Goal: Transaction & Acquisition: Purchase product/service

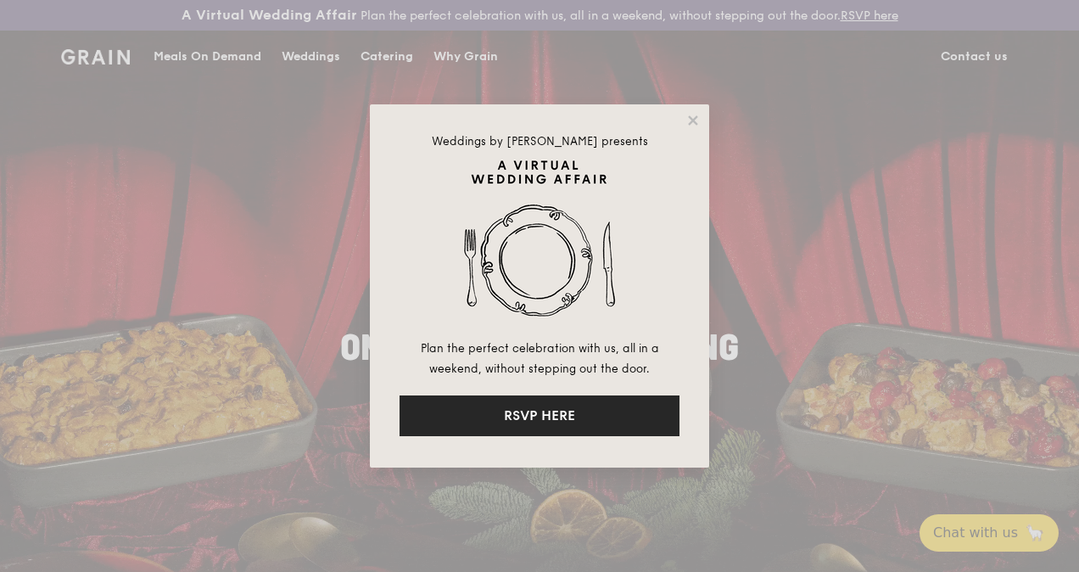
click at [565, 426] on button "RSVP HERE" at bounding box center [540, 415] width 280 height 41
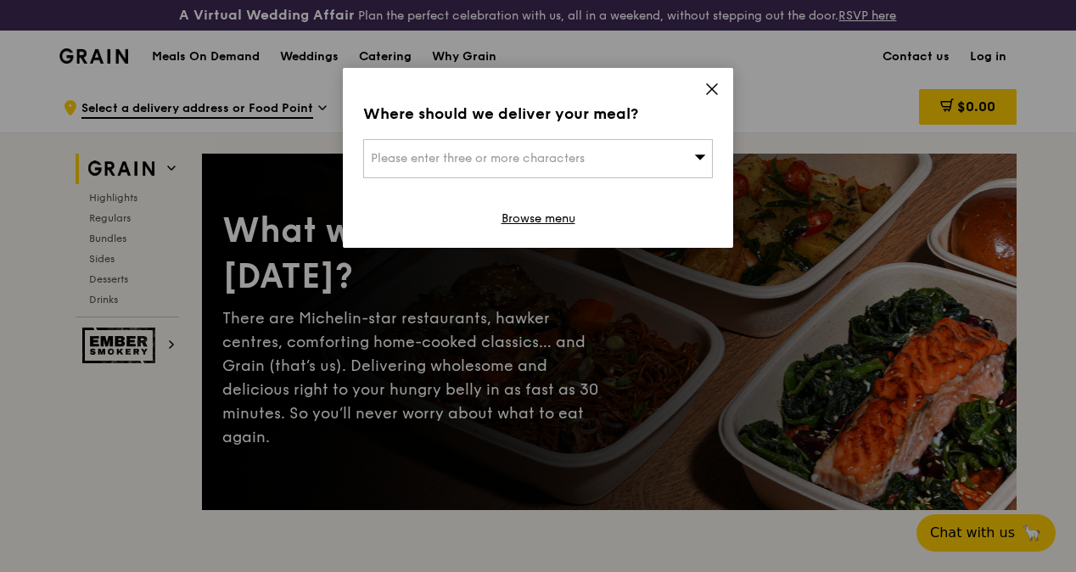
click at [698, 156] on icon at bounding box center [700, 156] width 11 height 5
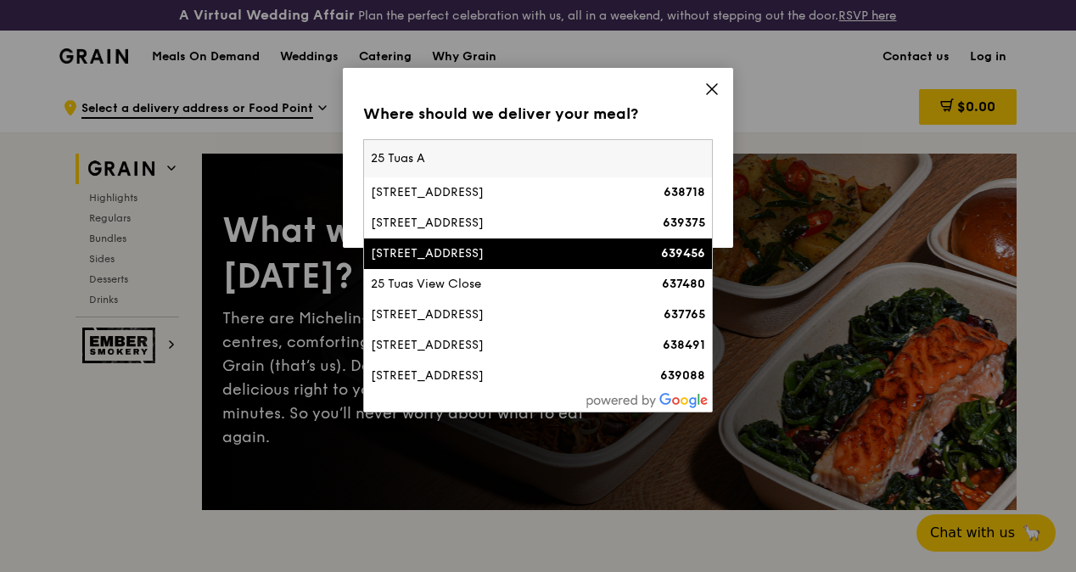
type input "25 Tuas A"
click at [457, 264] on li "[STREET_ADDRESS] 639456" at bounding box center [538, 253] width 348 height 31
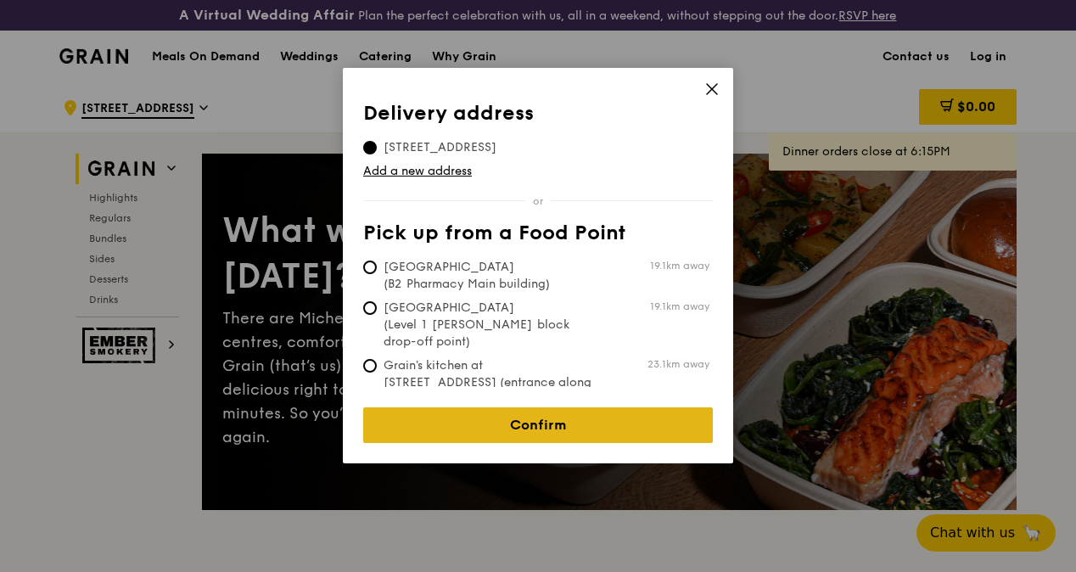
click at [555, 407] on link "Confirm" at bounding box center [538, 425] width 350 height 36
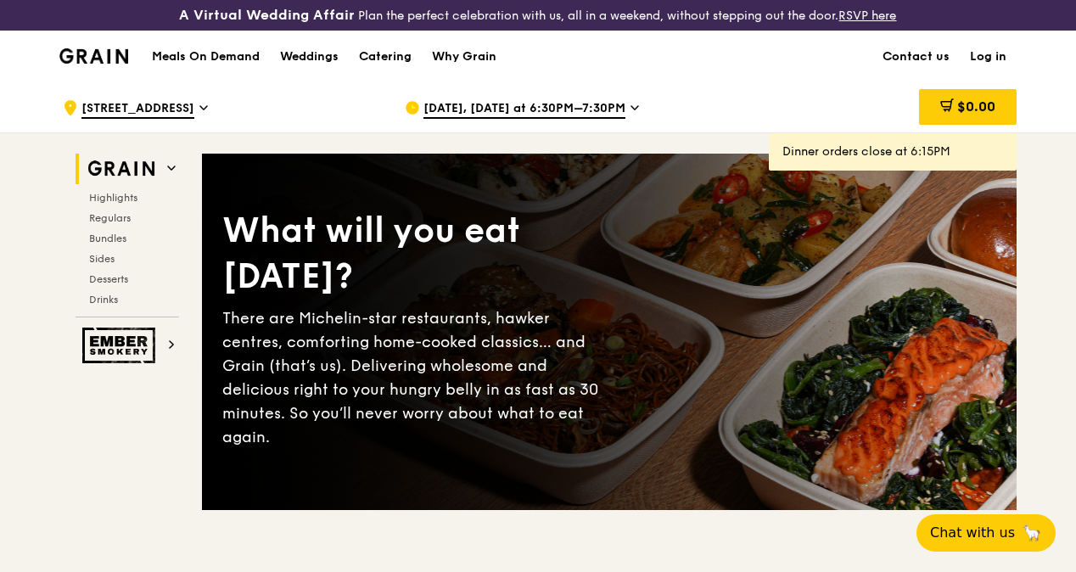
click at [561, 119] on span "[DATE], [DATE] at 6:30PM–7:30PM" at bounding box center [524, 109] width 202 height 19
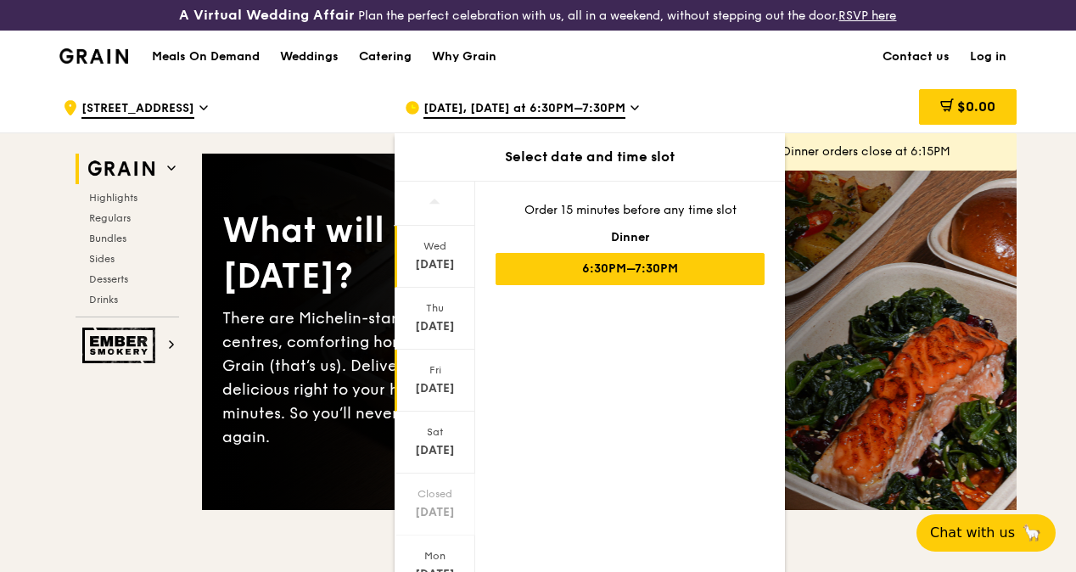
click at [441, 397] on div "[DATE]" at bounding box center [435, 388] width 76 height 17
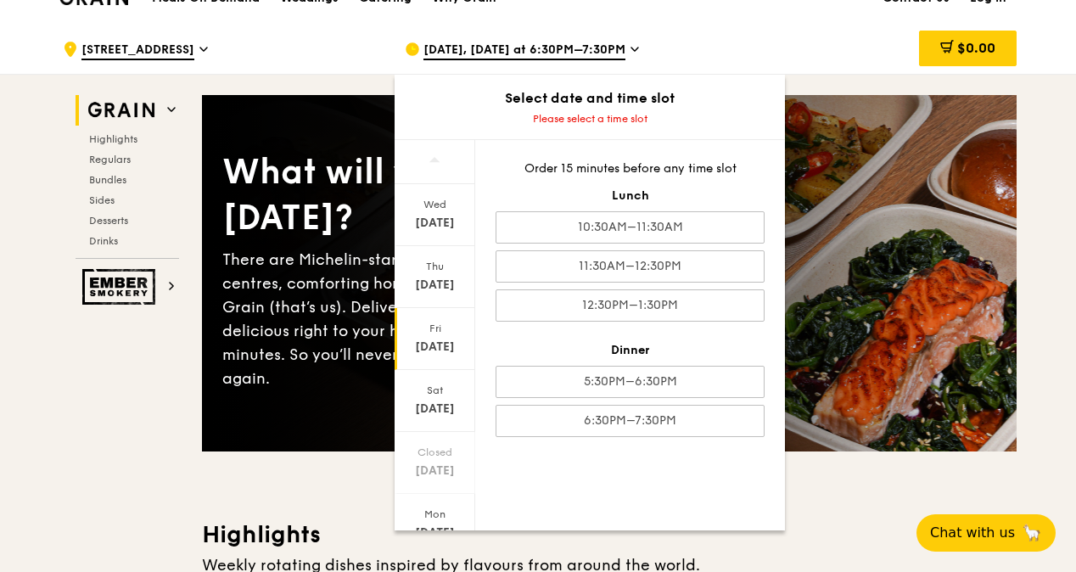
scroll to position [85, 0]
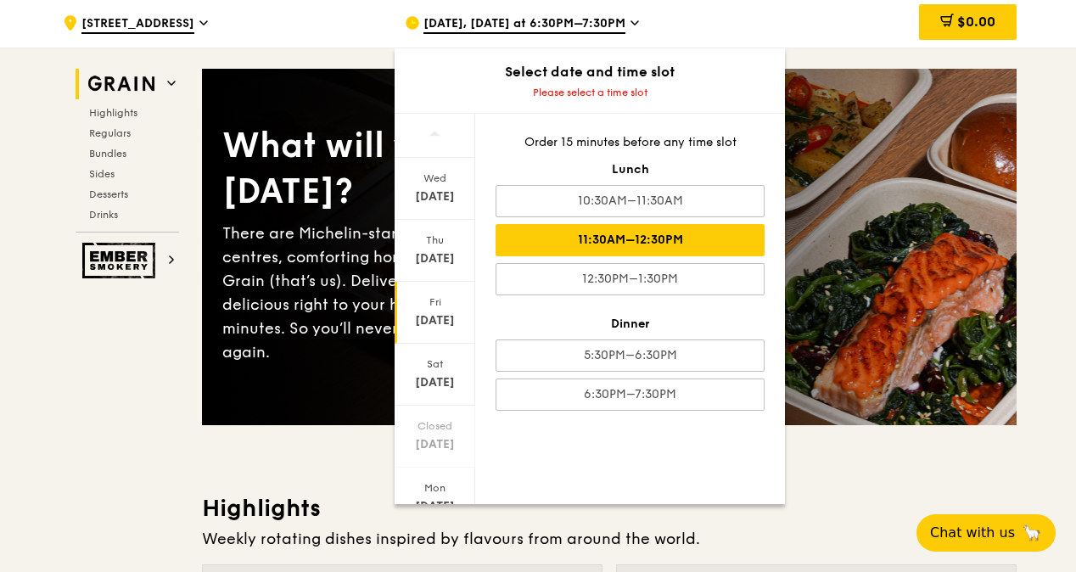
click at [691, 251] on div "11:30AM–12:30PM" at bounding box center [630, 240] width 269 height 32
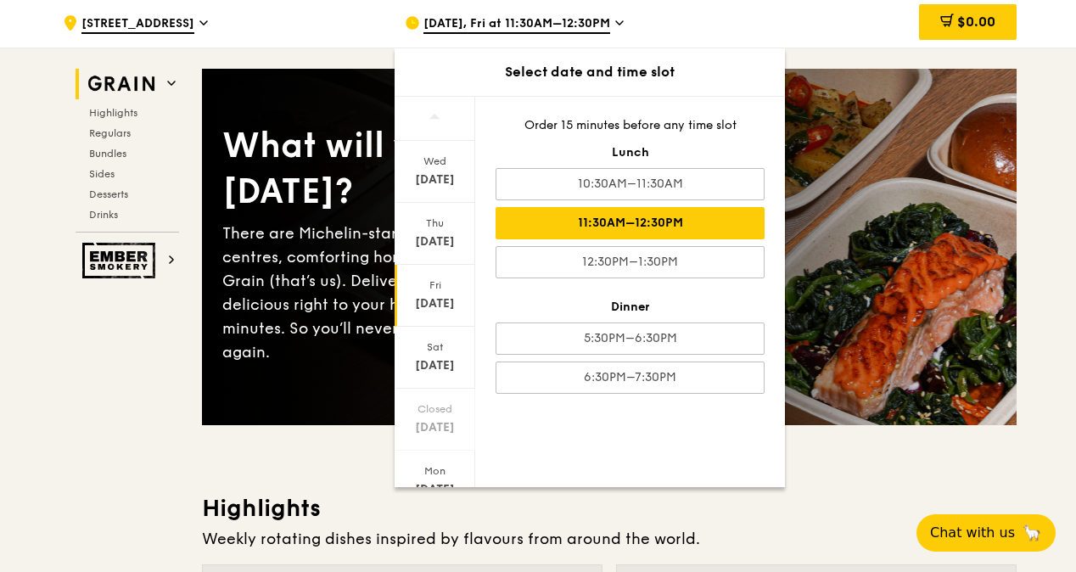
click at [449, 312] on div "[DATE]" at bounding box center [435, 303] width 76 height 17
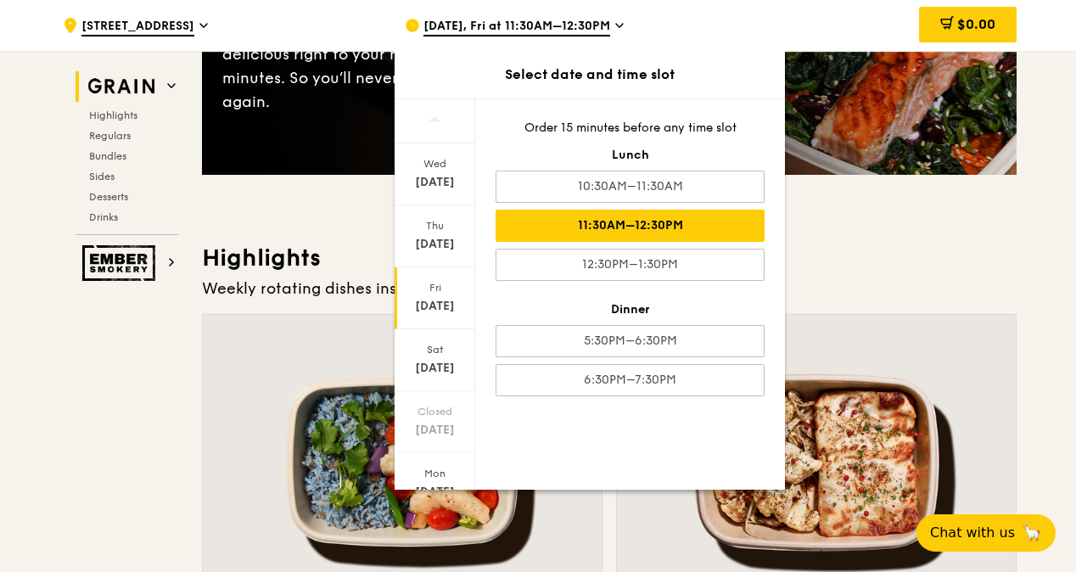
scroll to position [339, 0]
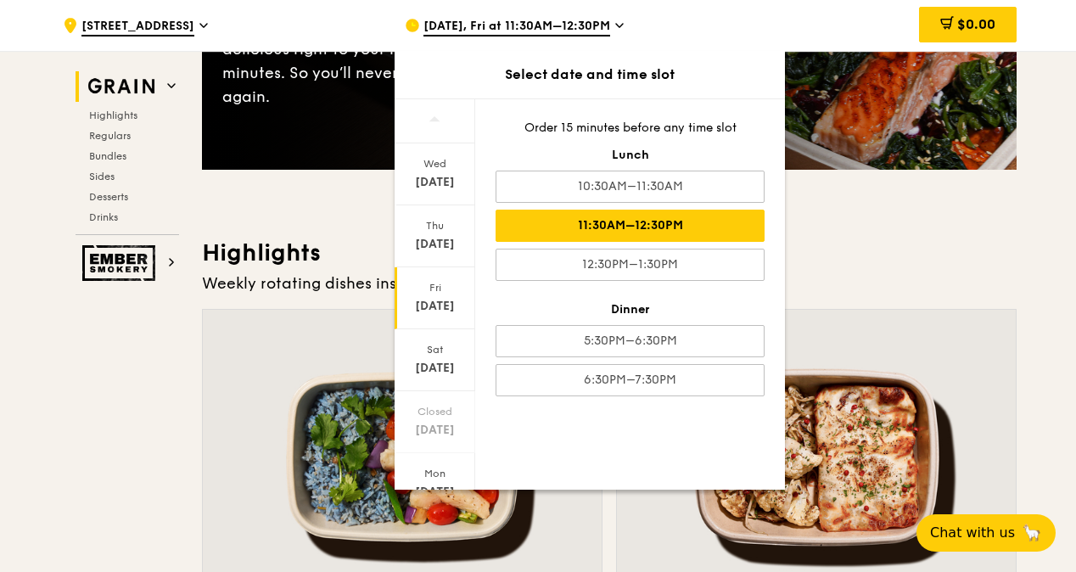
click at [948, 324] on div at bounding box center [816, 457] width 399 height 294
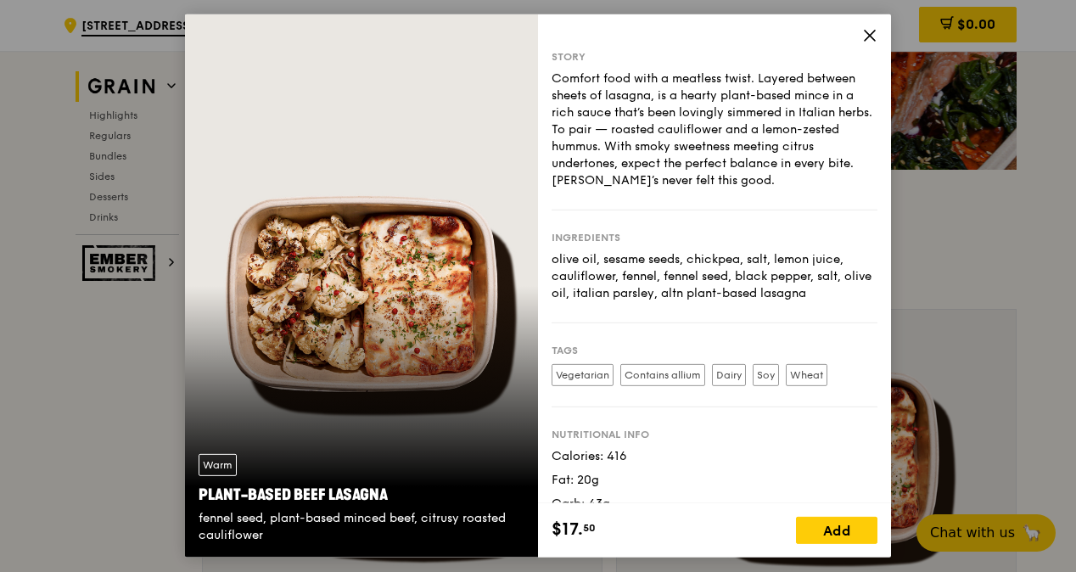
click at [592, 376] on label "Vegetarian" at bounding box center [583, 375] width 62 height 22
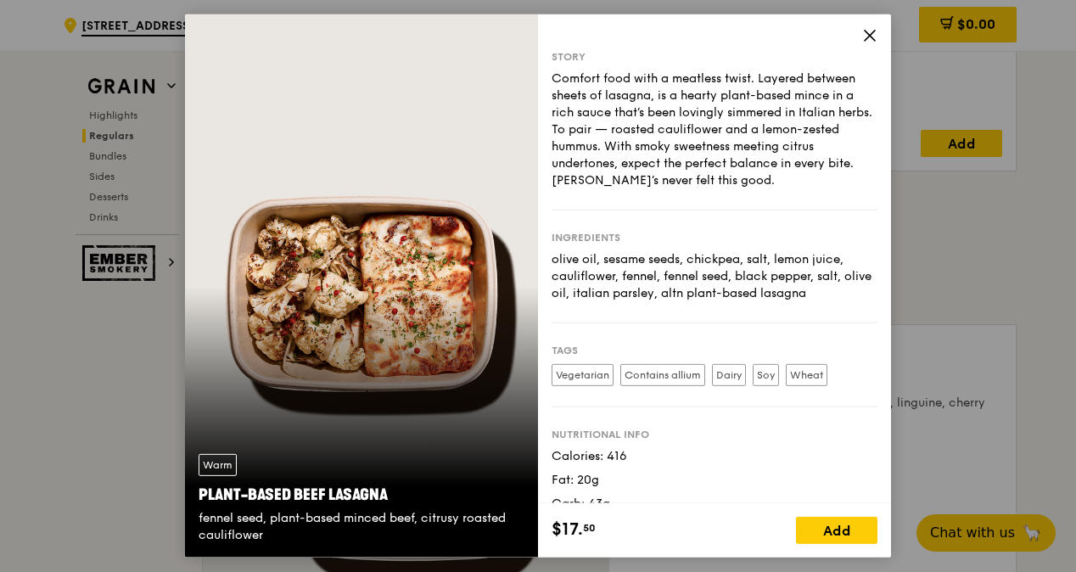
scroll to position [1188, 0]
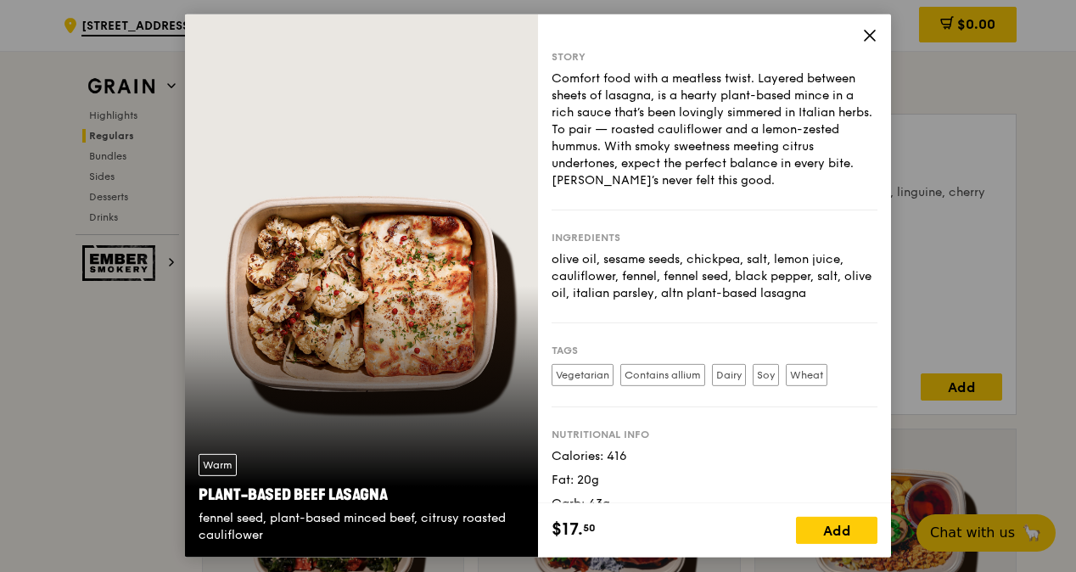
click at [869, 36] on icon at bounding box center [870, 36] width 10 height 10
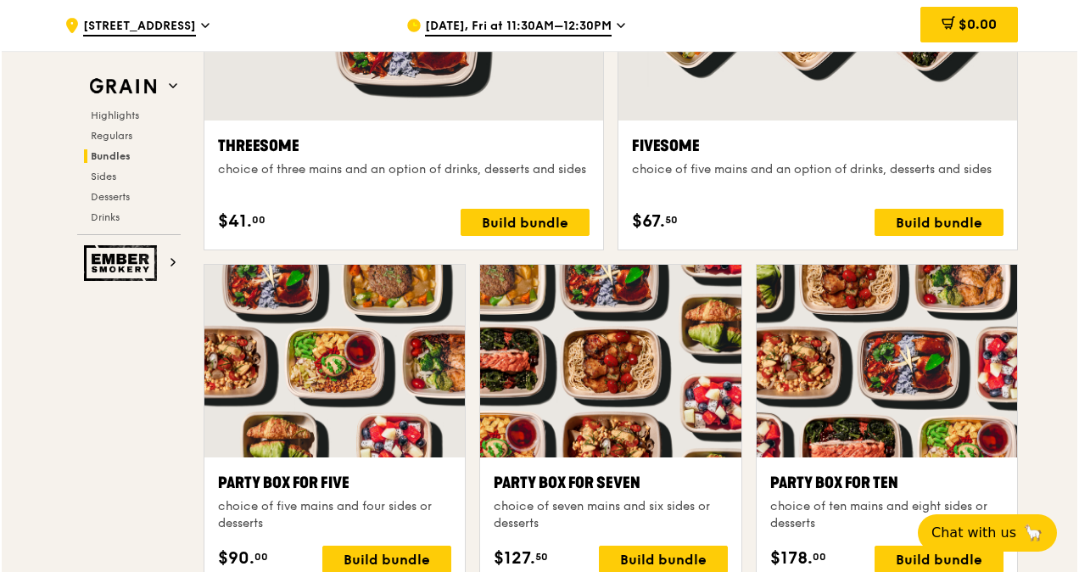
scroll to position [3310, 0]
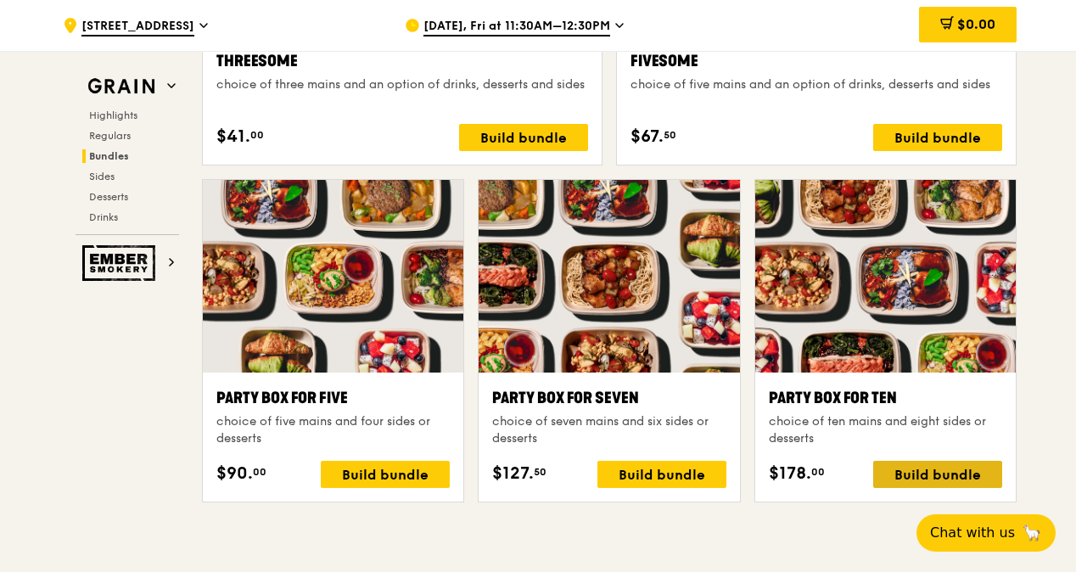
click at [917, 484] on div "Build bundle" at bounding box center [937, 474] width 129 height 27
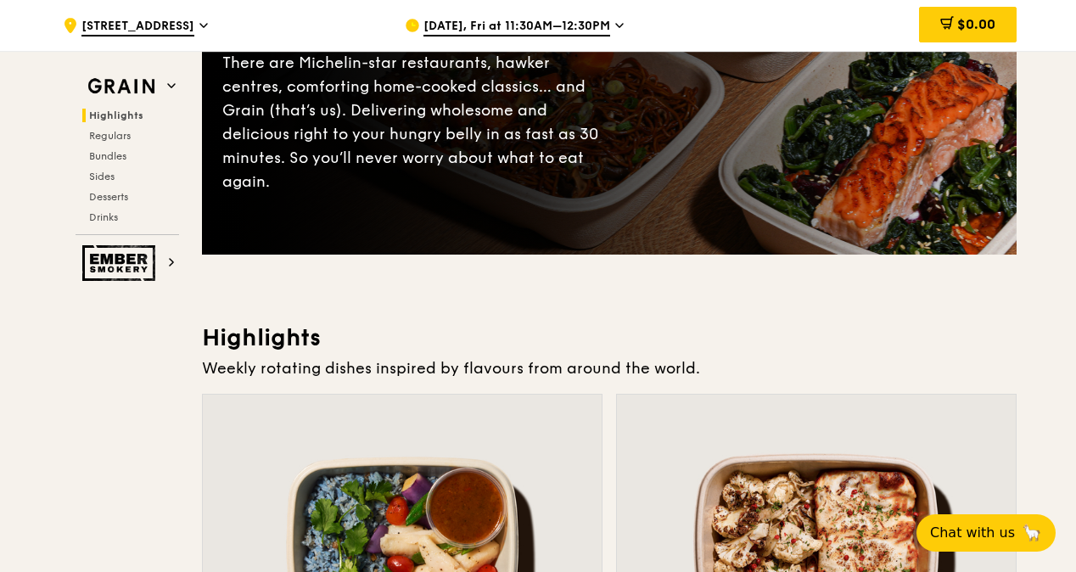
scroll to position [0, 0]
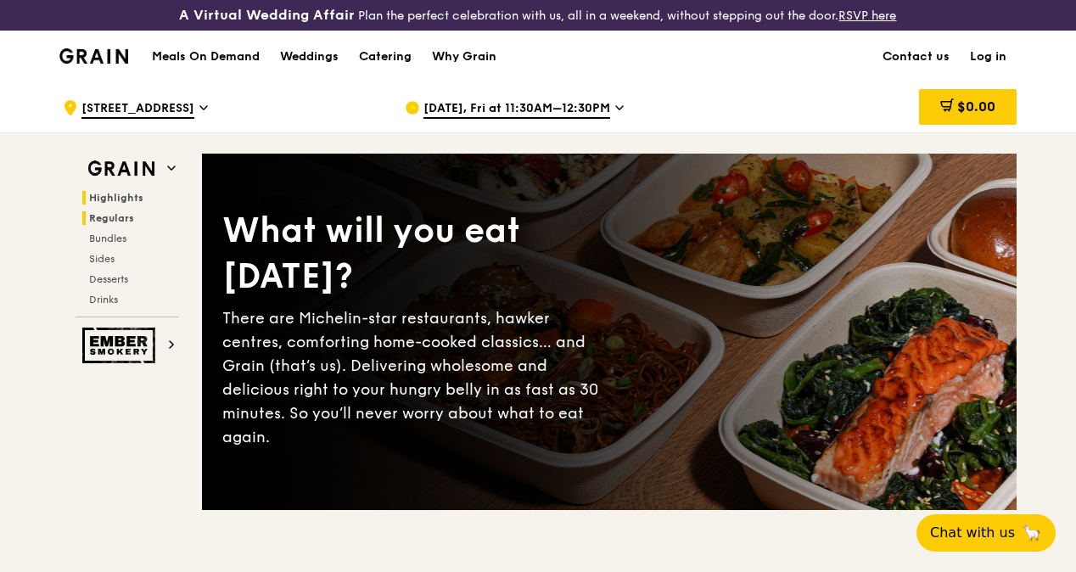
click at [129, 224] on span "Regulars" at bounding box center [111, 218] width 45 height 12
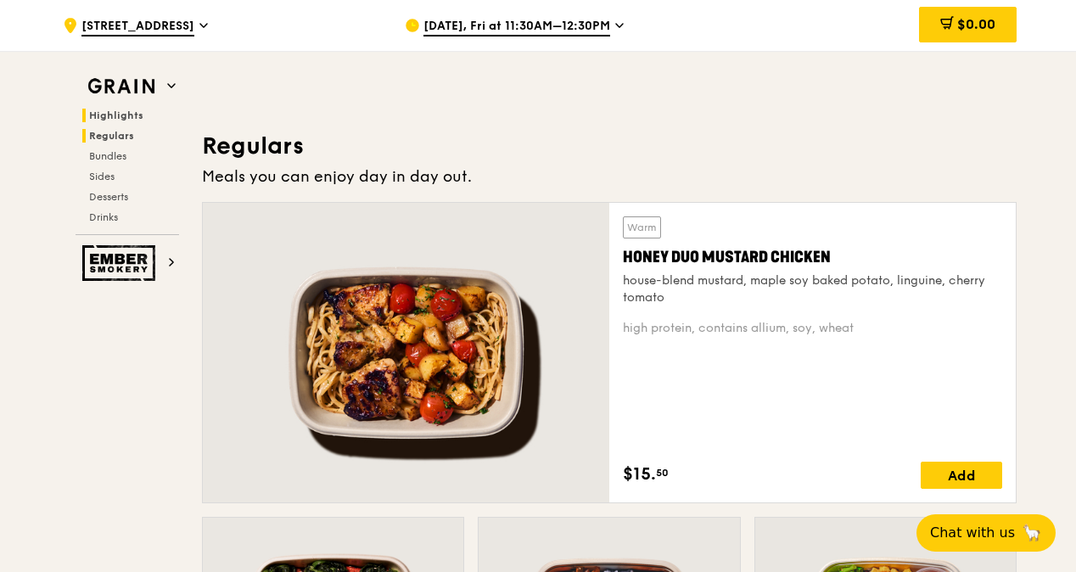
scroll to position [1177, 0]
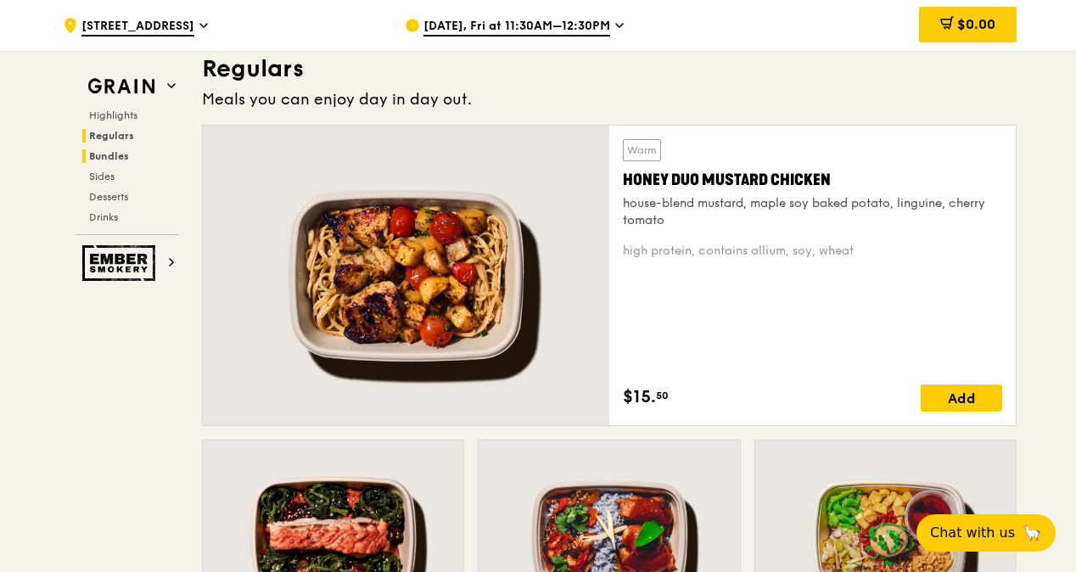
click at [110, 158] on span "Bundles" at bounding box center [109, 156] width 40 height 12
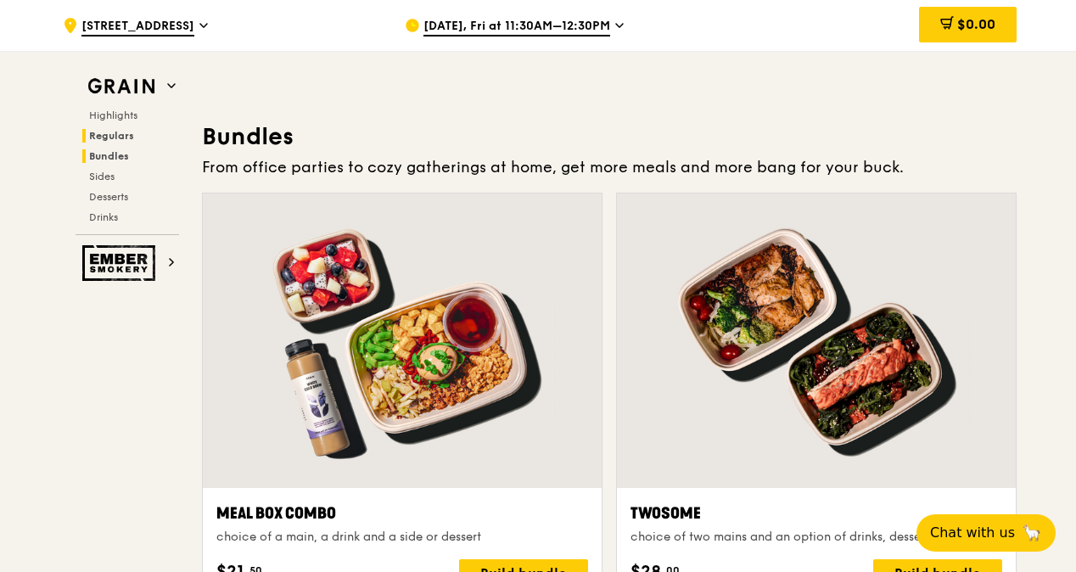
scroll to position [2502, 0]
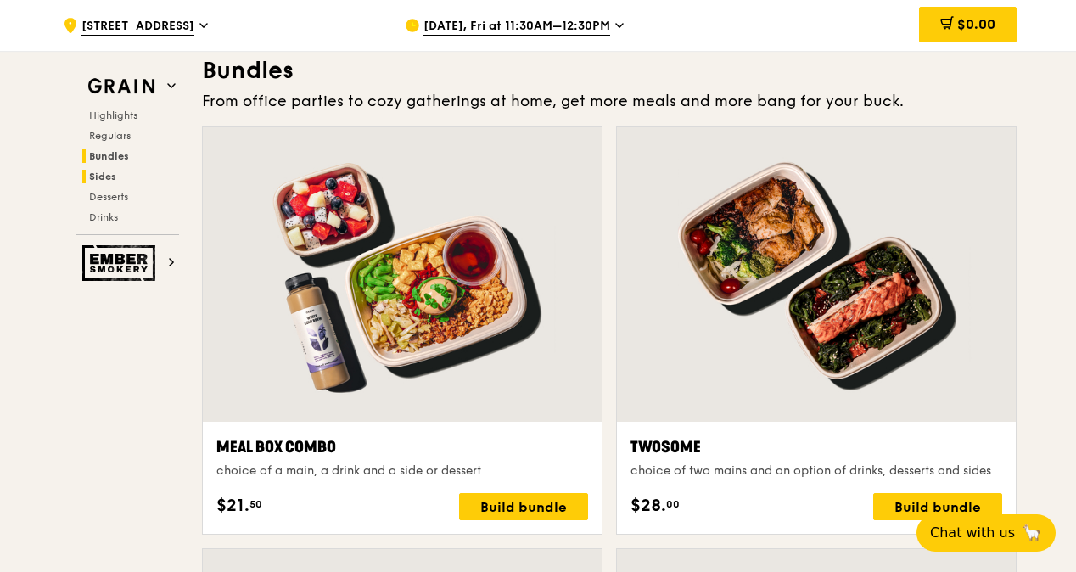
click at [112, 178] on span "Sides" at bounding box center [102, 177] width 27 height 12
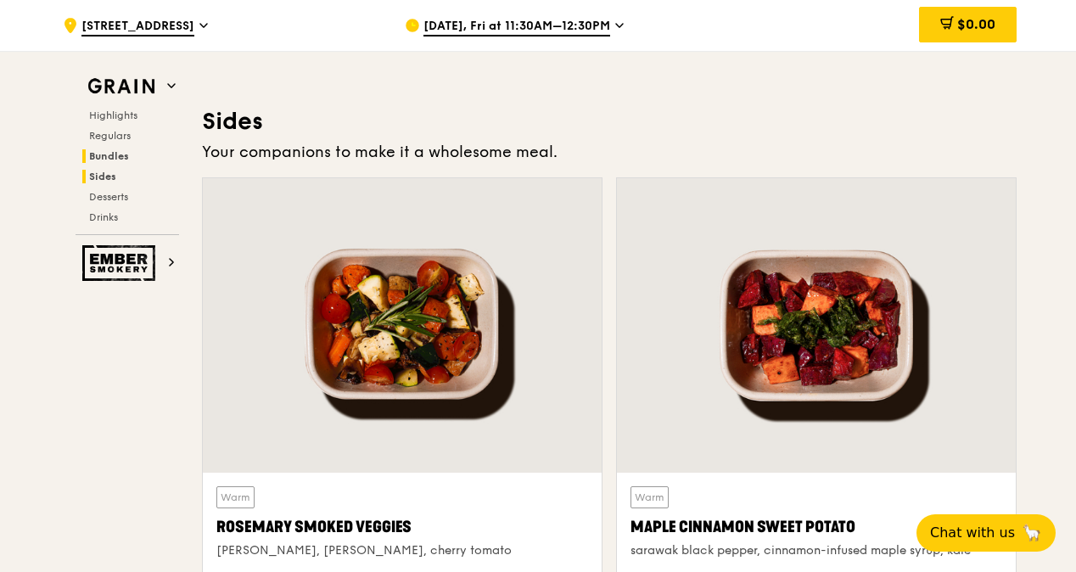
scroll to position [3837, 0]
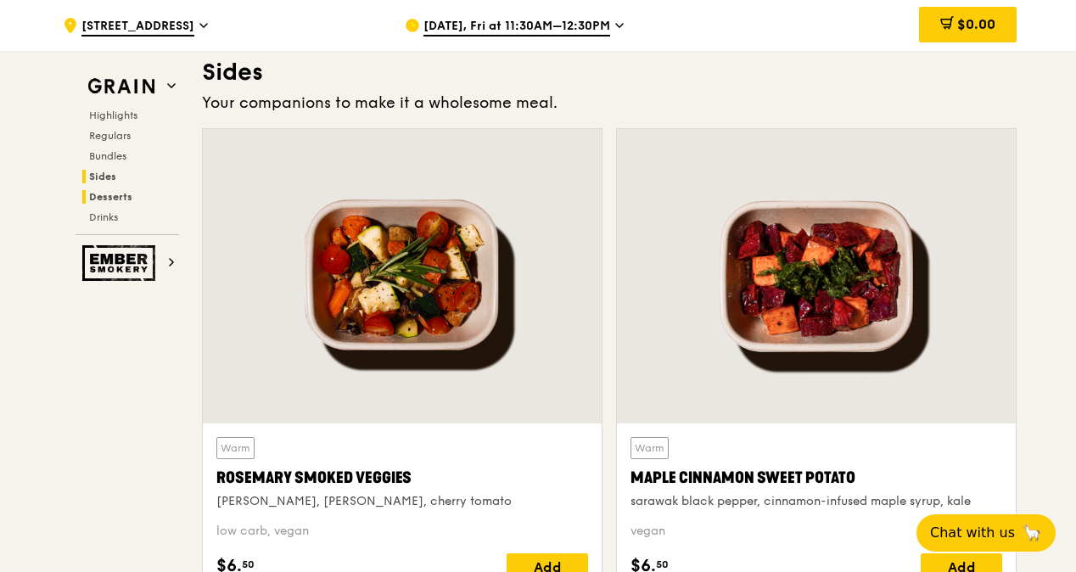
click at [121, 193] on span "Desserts" at bounding box center [110, 197] width 43 height 12
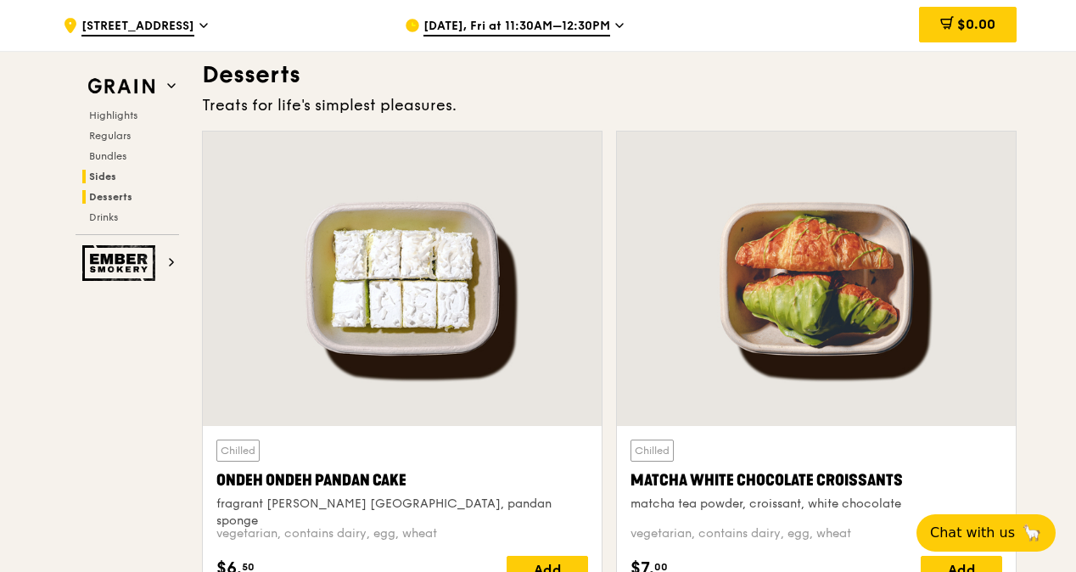
scroll to position [4891, 0]
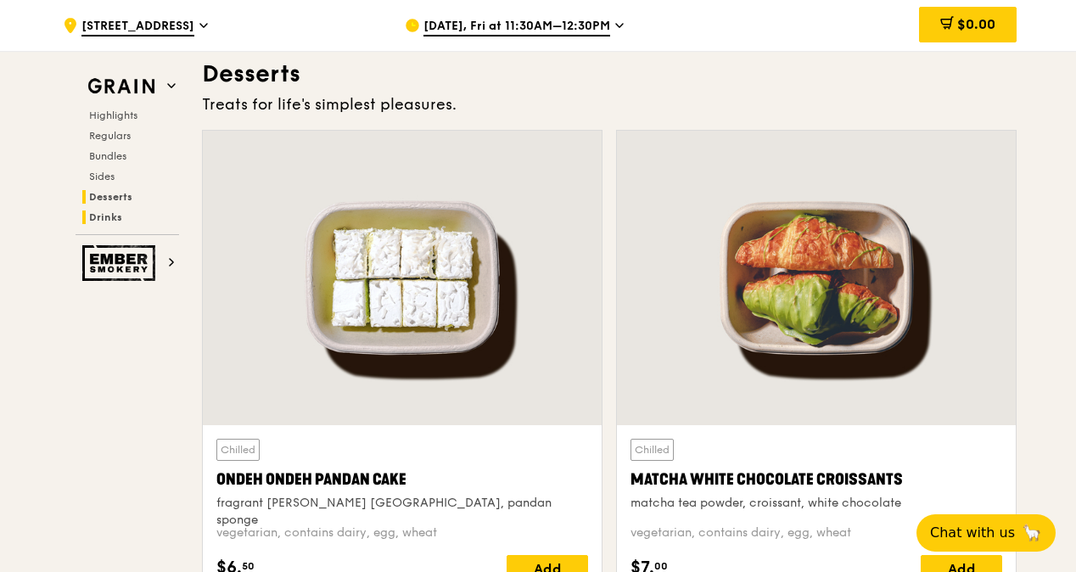
click at [110, 218] on span "Drinks" at bounding box center [105, 217] width 33 height 12
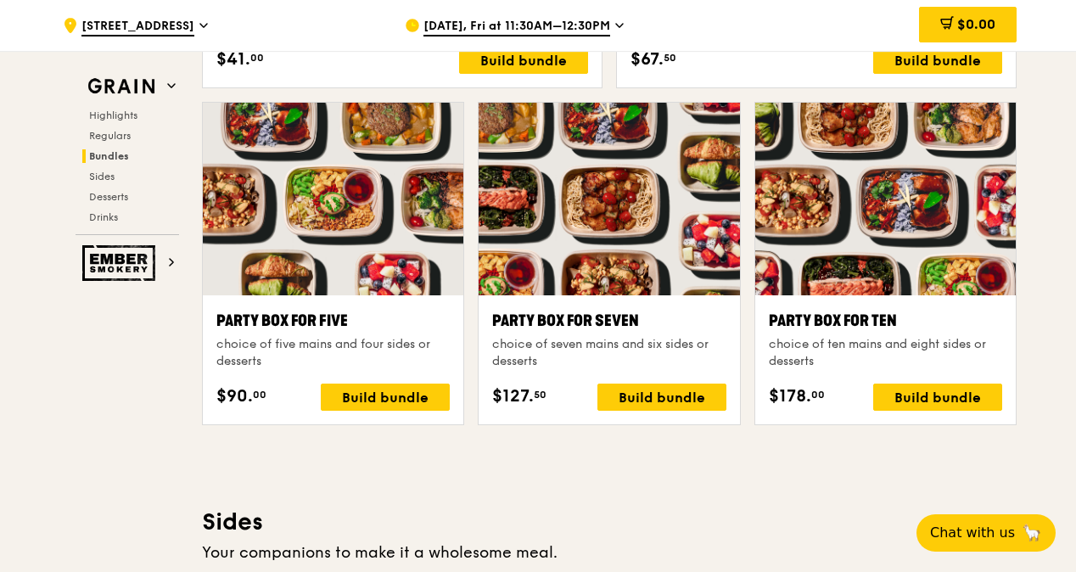
scroll to position [3187, 0]
